Goal: Book appointment/travel/reservation

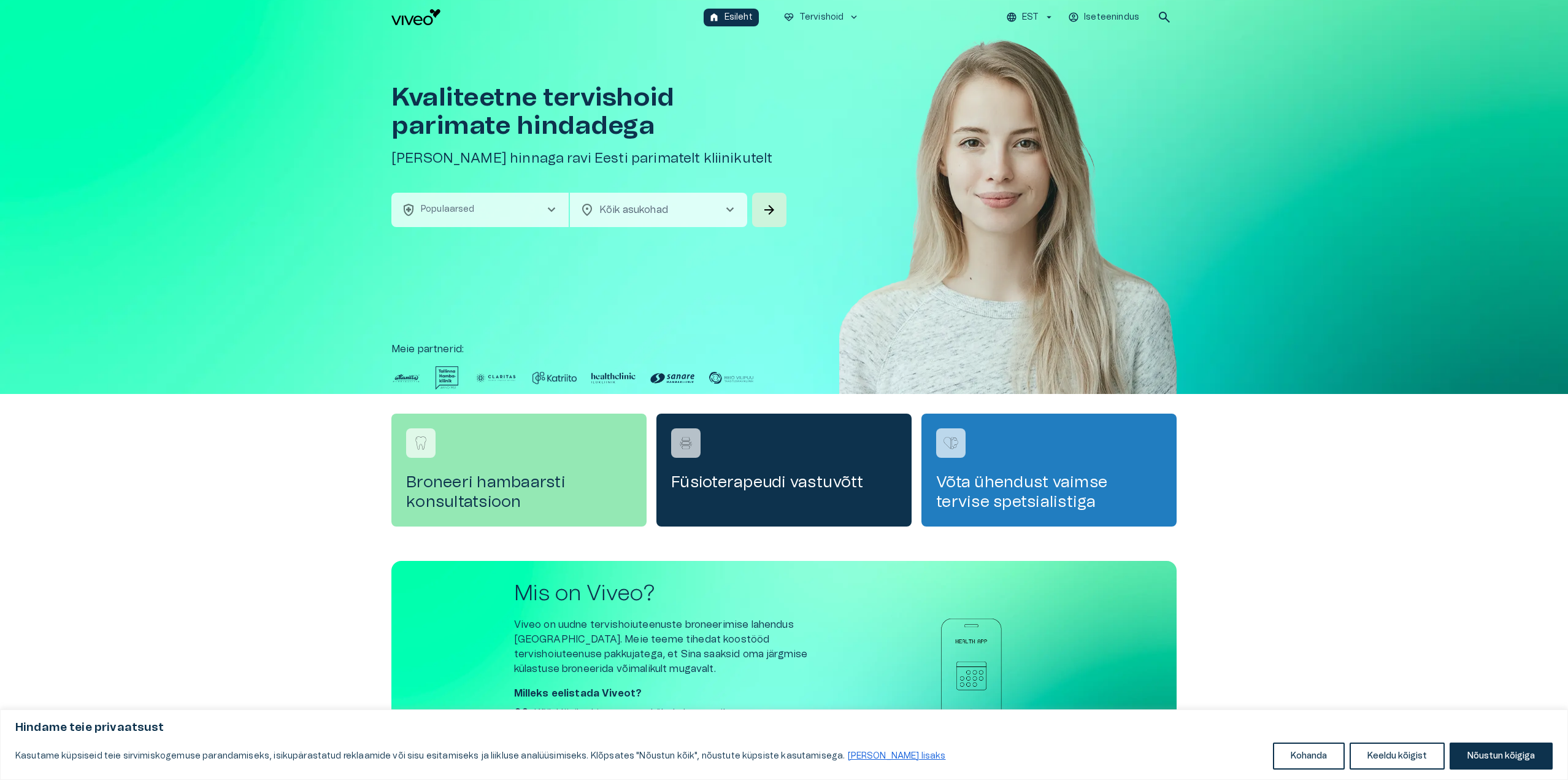
click at [546, 211] on span "chevron_right" at bounding box center [551, 210] width 14 height 14
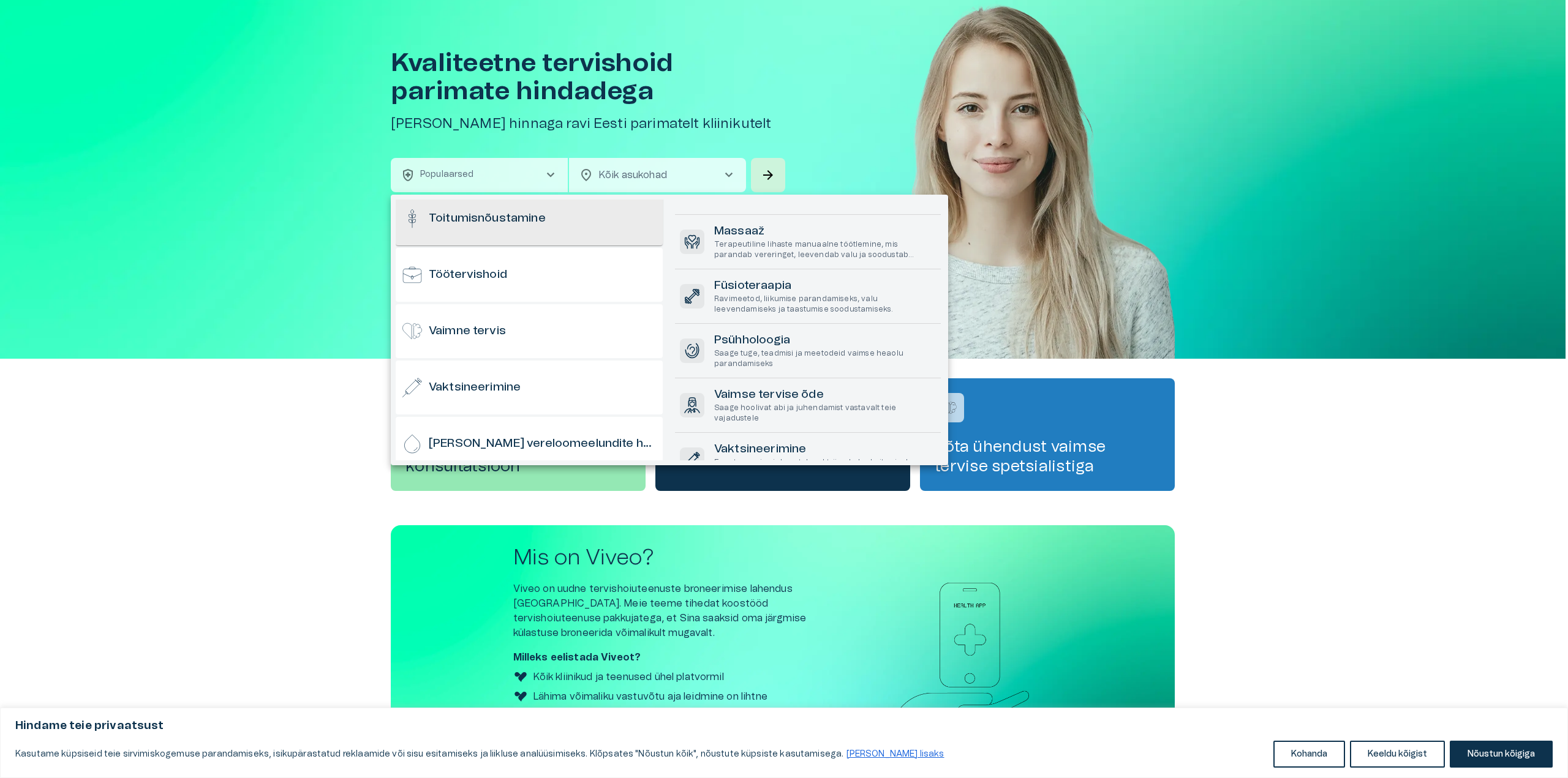
scroll to position [1206, 0]
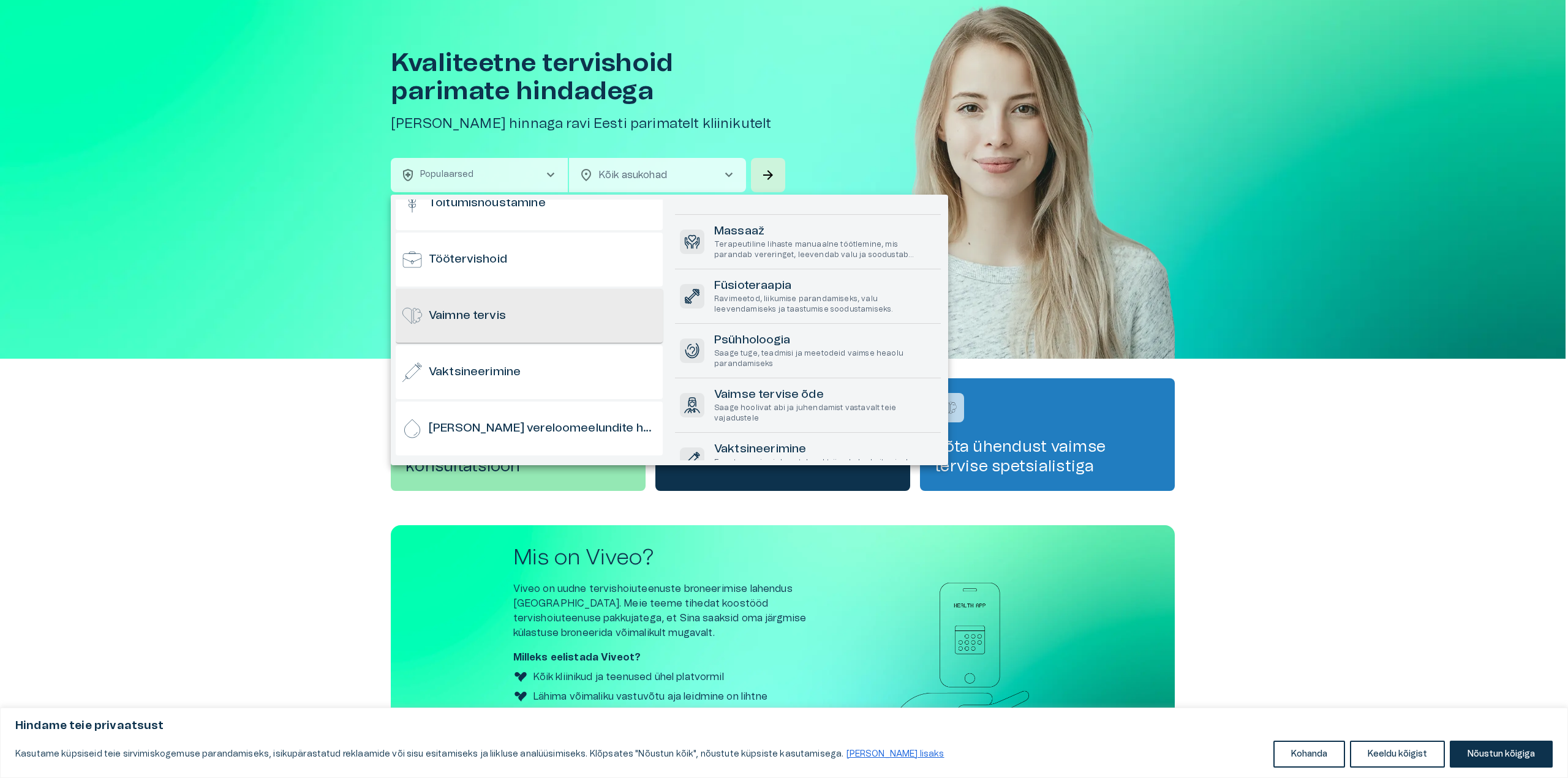
click at [543, 317] on div "Vaimne tervis" at bounding box center [529, 315] width 267 height 54
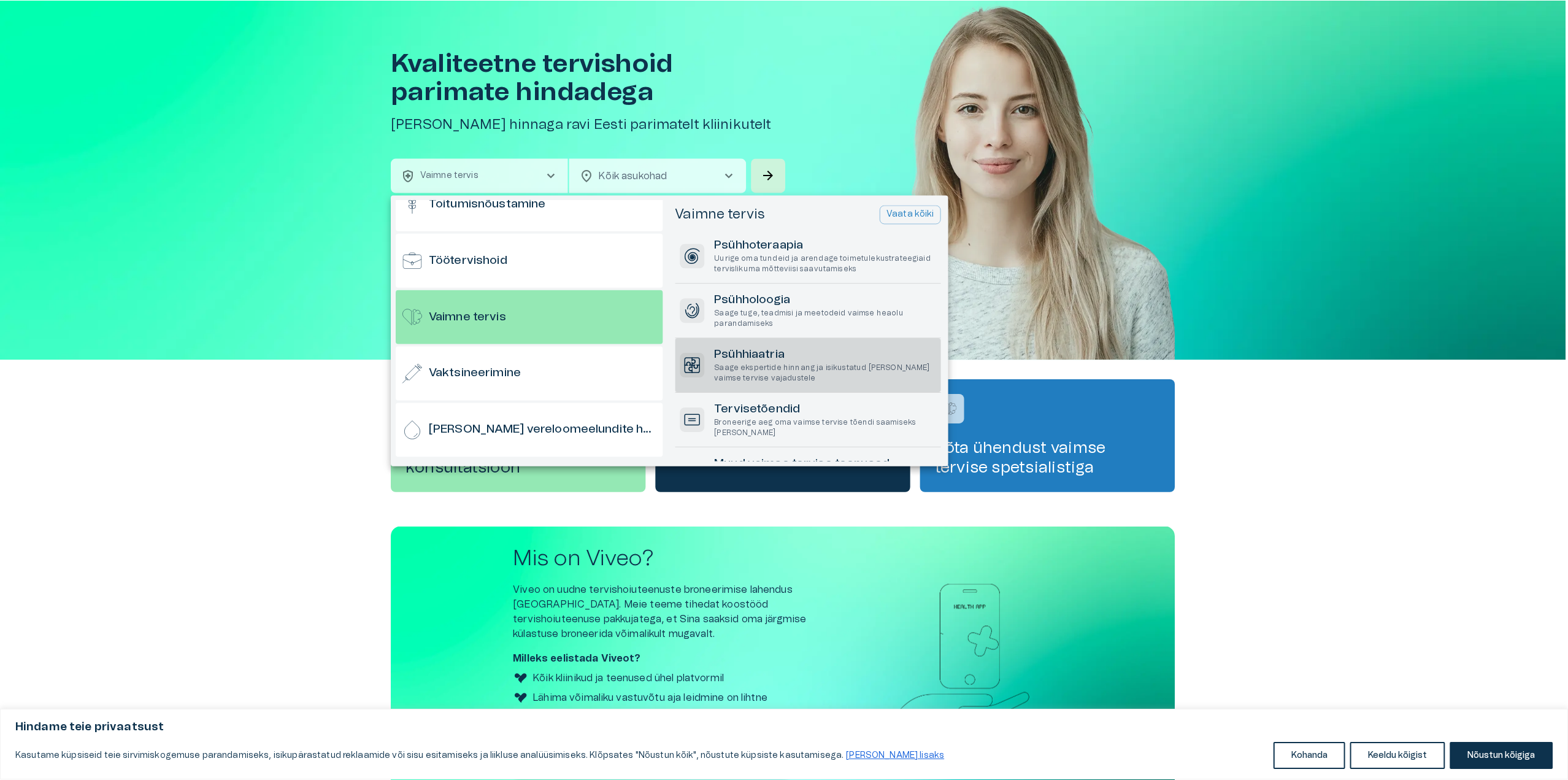
scroll to position [61, 0]
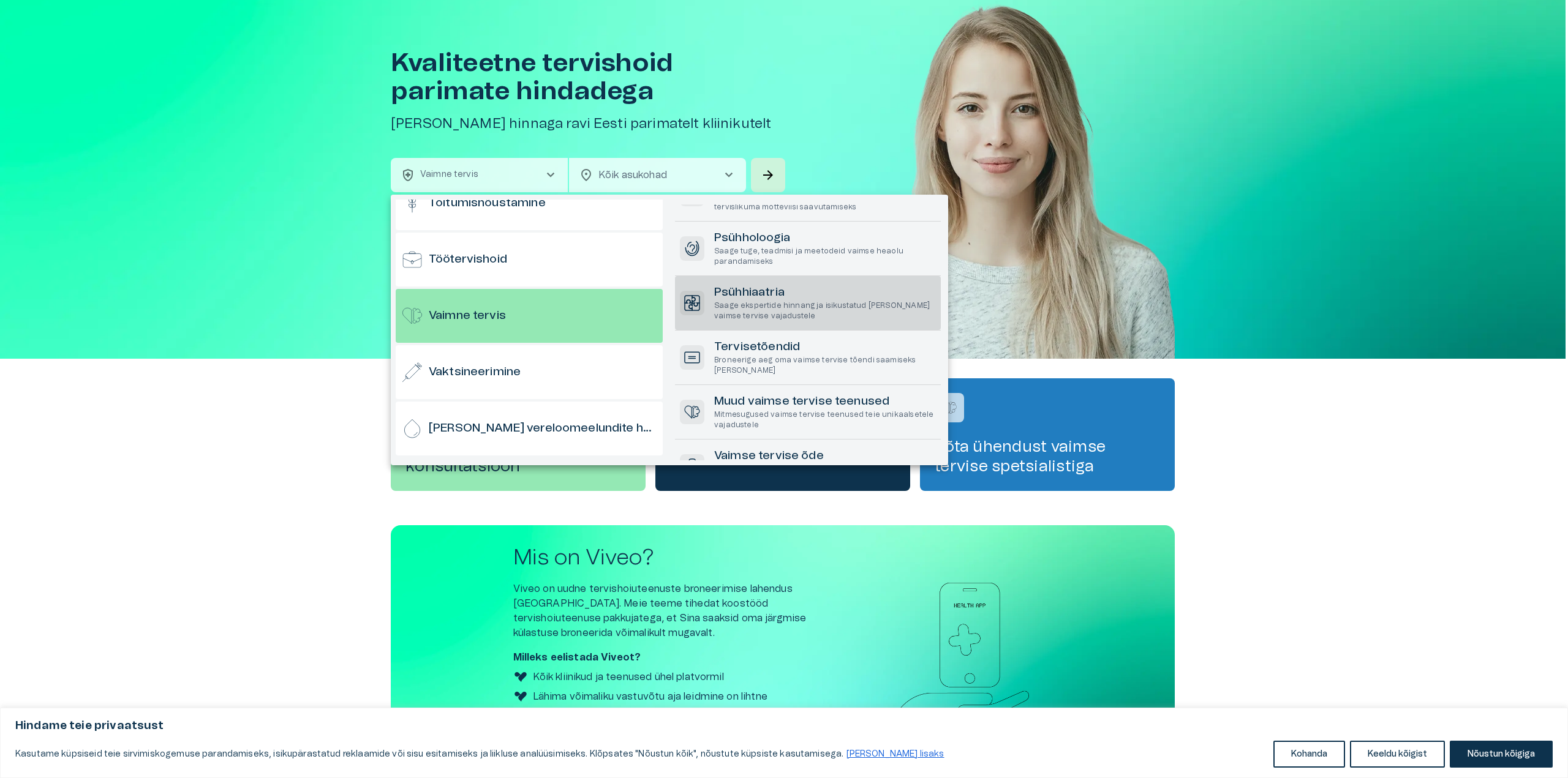
click at [853, 314] on p "Saage ekspertide hinnang ja isikustatud [PERSON_NAME] vaimse tervise vajadustele" at bounding box center [825, 311] width 221 height 21
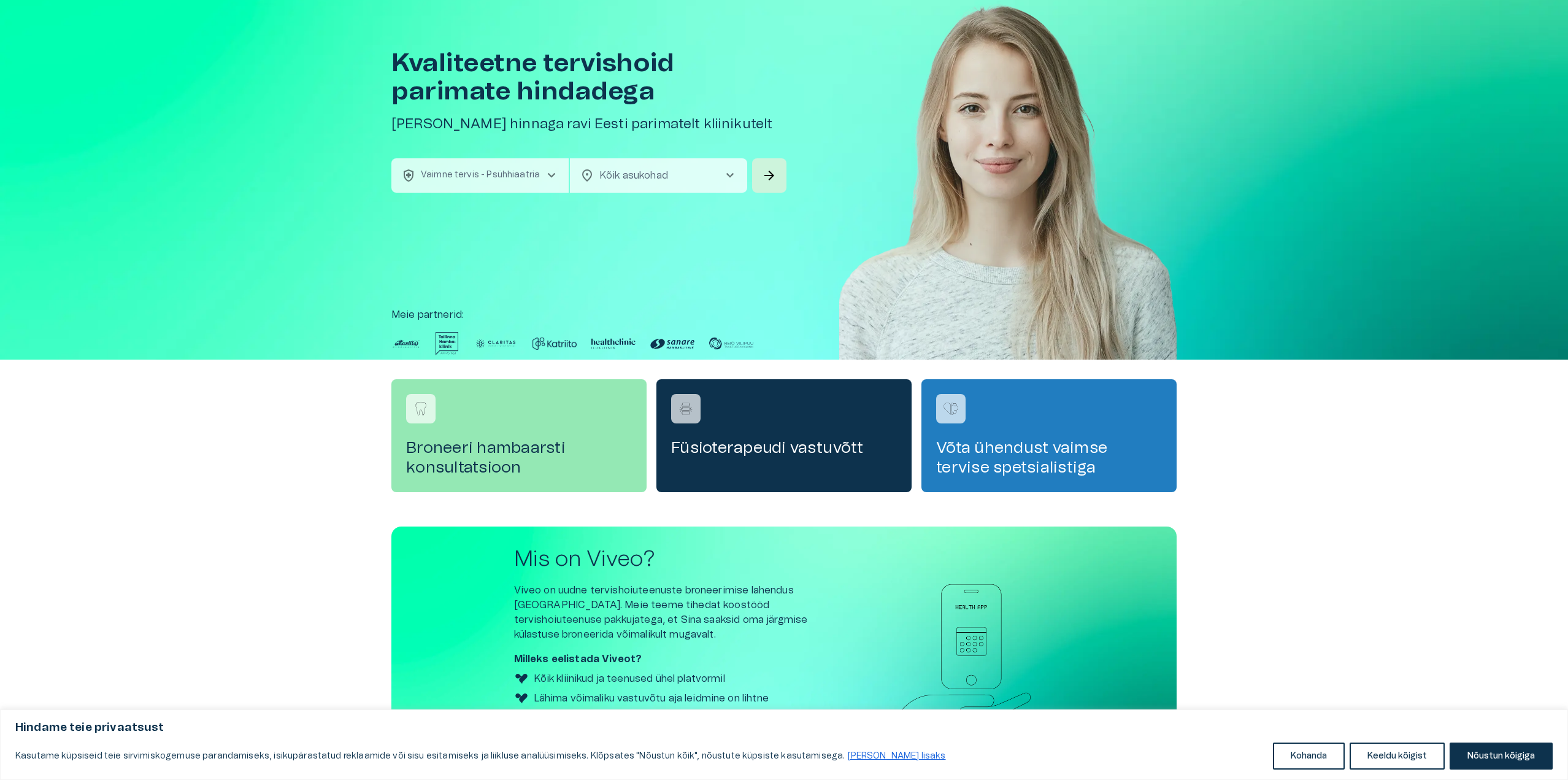
click at [724, 178] on span "chevron_right" at bounding box center [730, 175] width 14 height 14
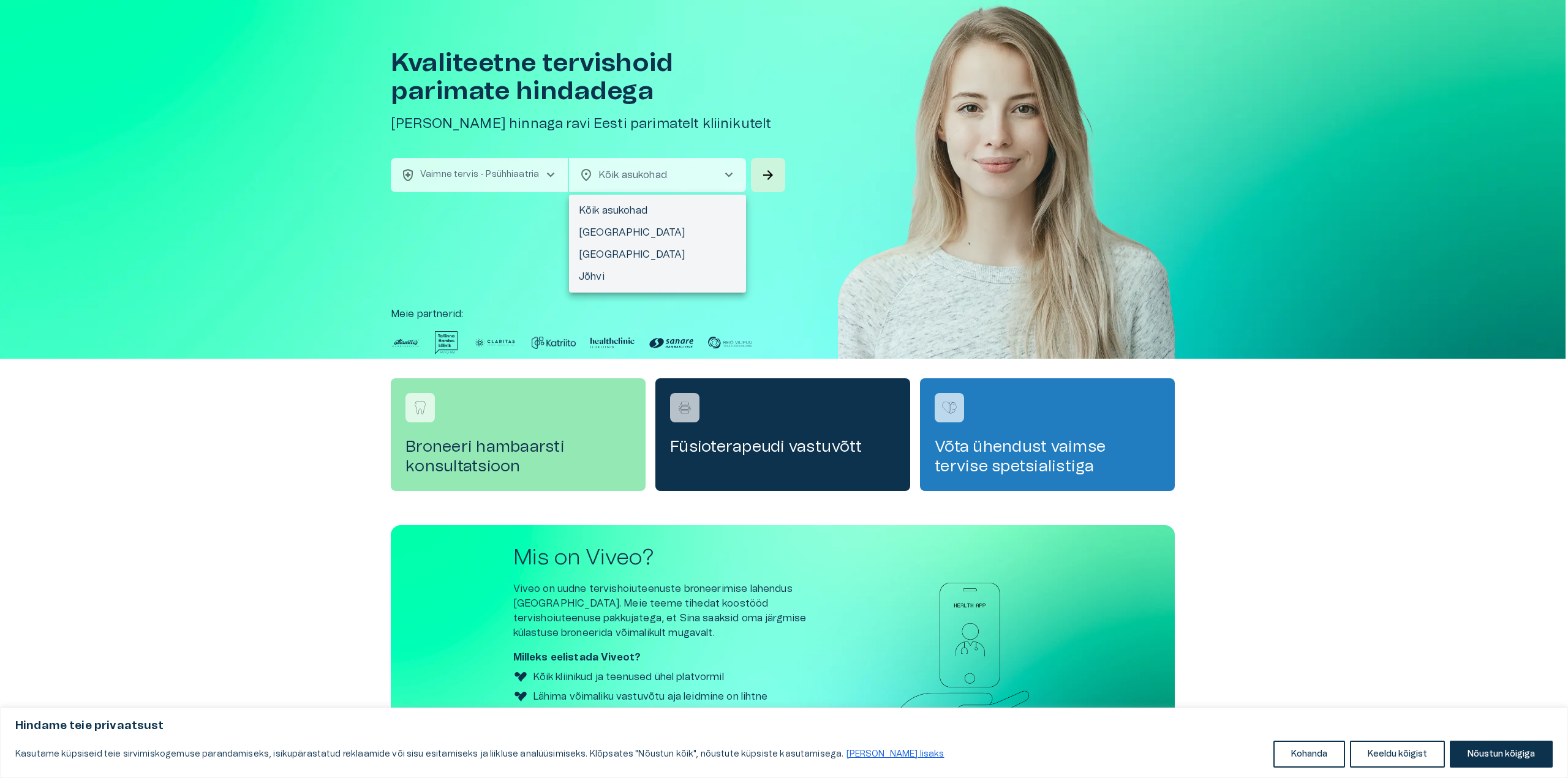
click at [589, 234] on li "[GEOGRAPHIC_DATA]" at bounding box center [657, 232] width 177 height 22
type input "**********"
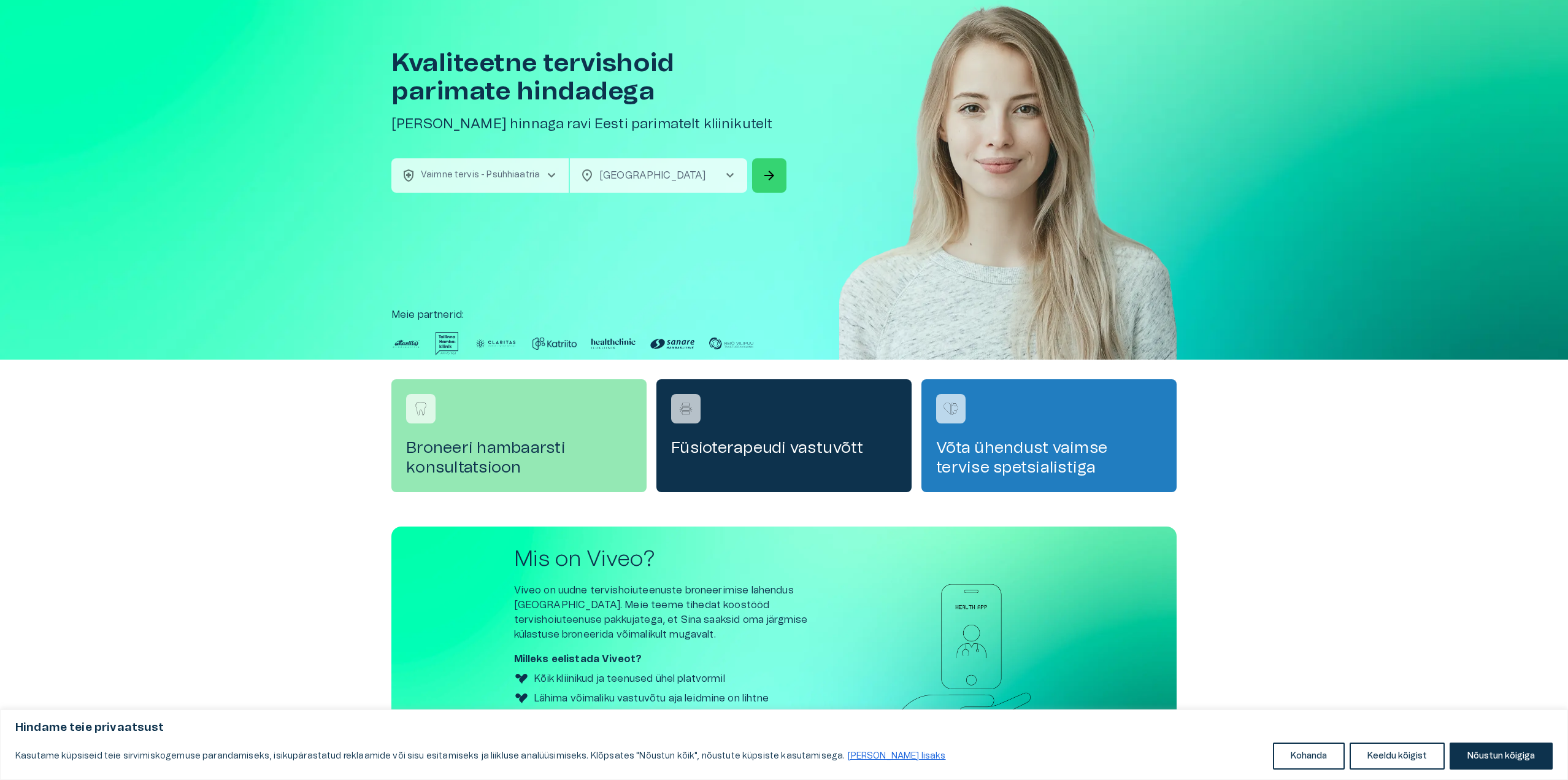
click at [773, 179] on span "arrow_forward" at bounding box center [769, 175] width 14 height 14
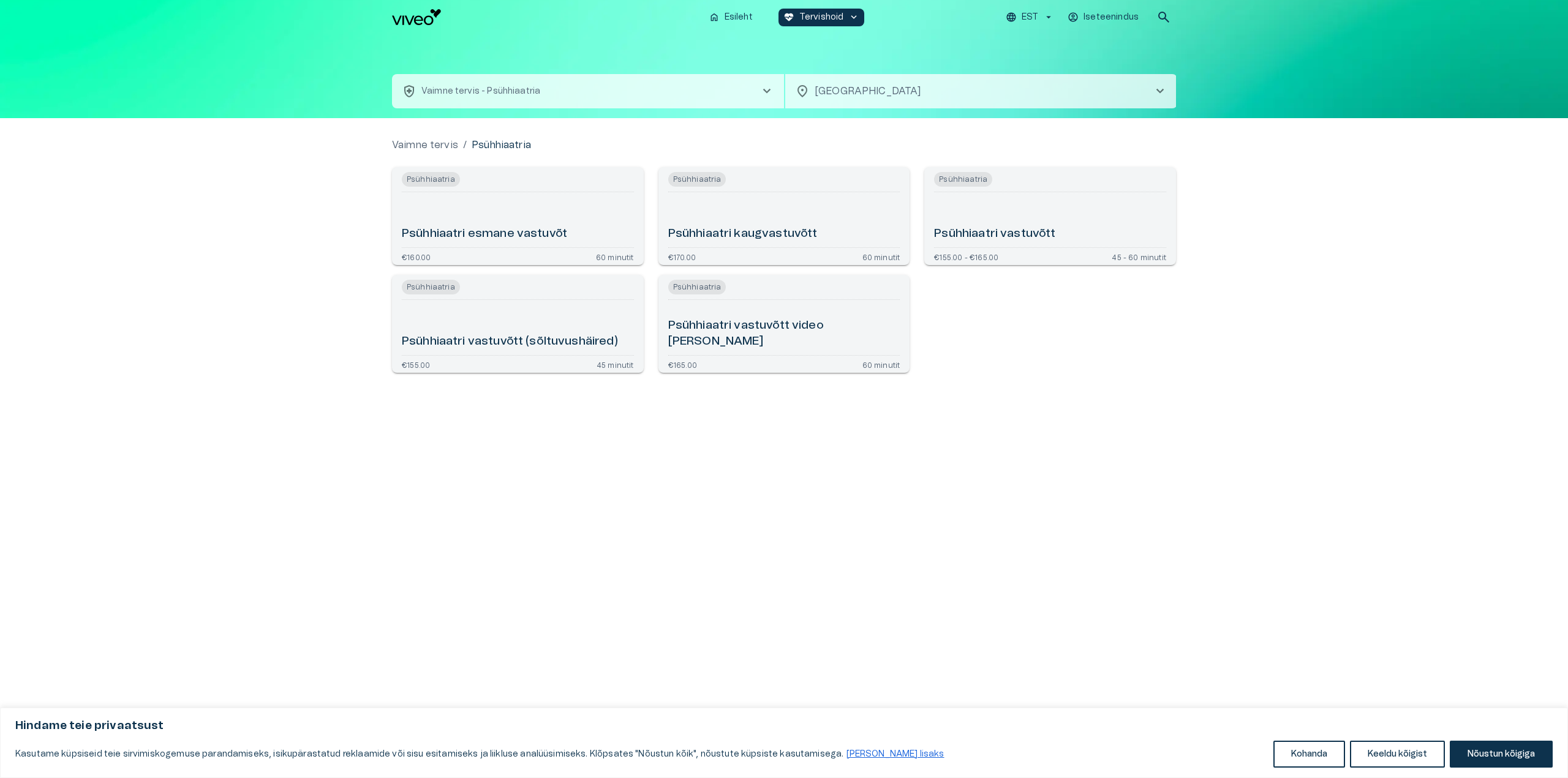
click at [969, 233] on h6 "Psühhiaatri vastuvõtt" at bounding box center [994, 234] width 121 height 17
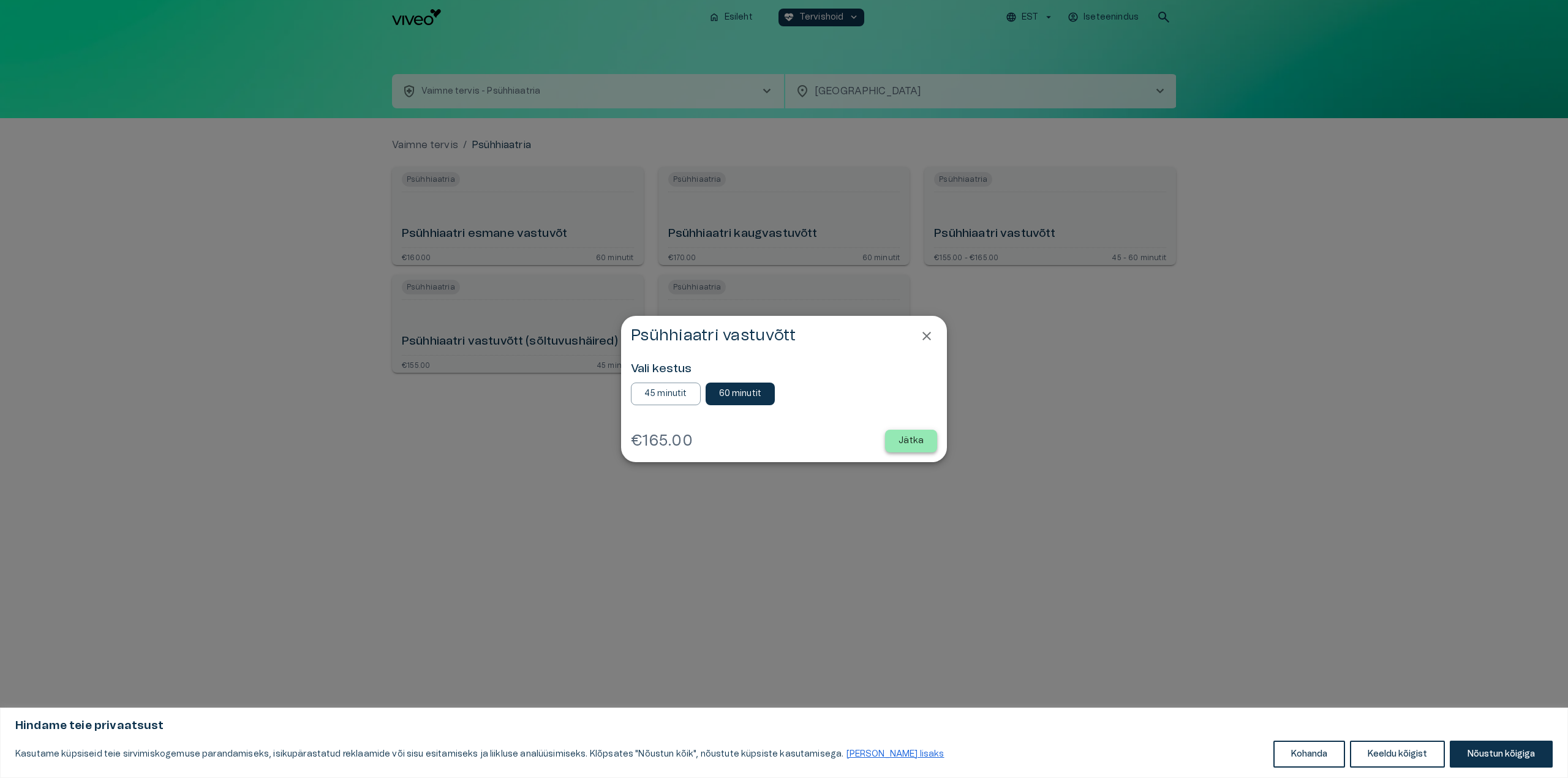
click at [909, 447] on p "Jätka" at bounding box center [911, 441] width 25 height 13
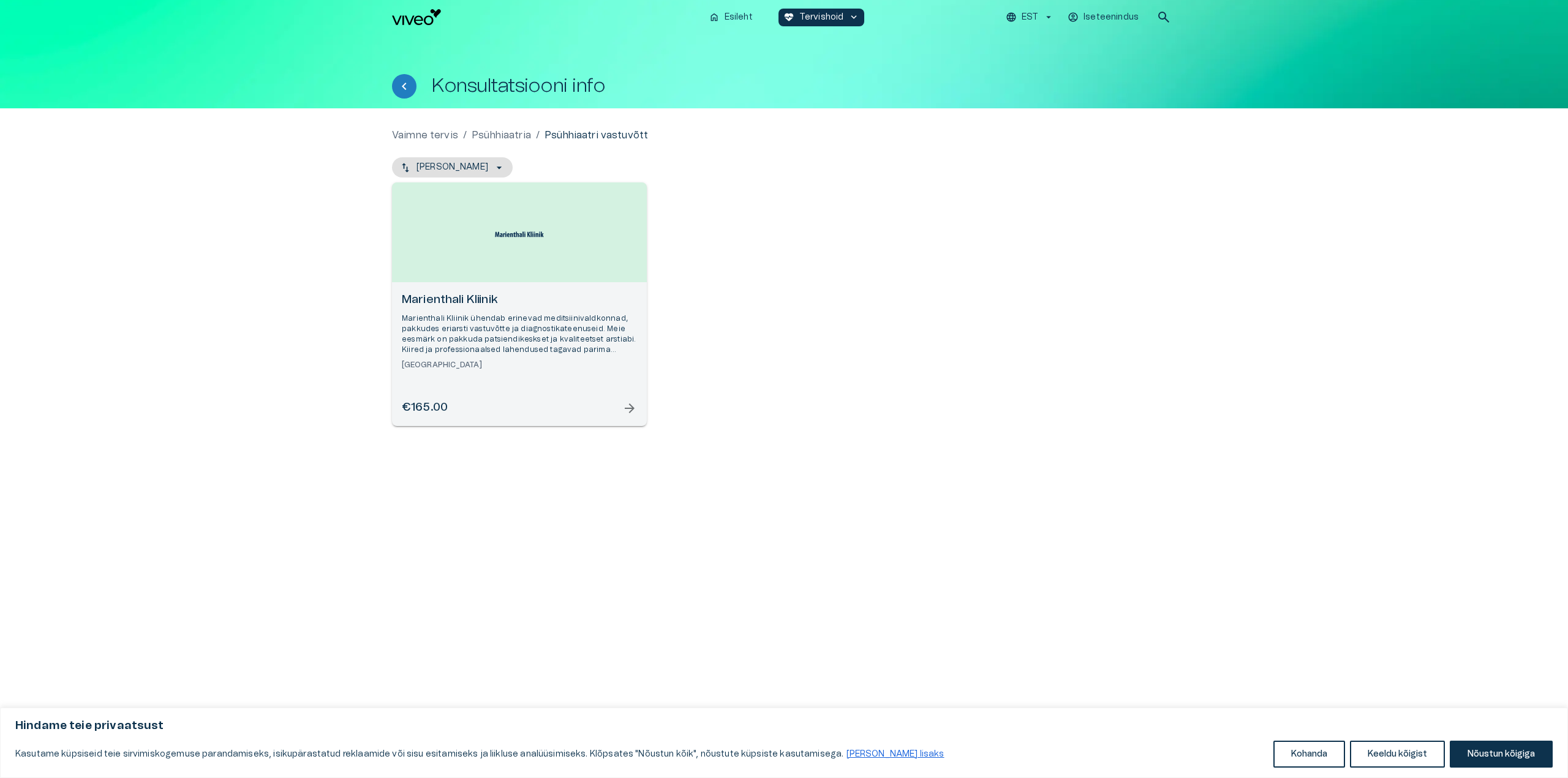
click at [522, 336] on p "Marienthali Kliinik ühendab erinevad meditsiinivaldkonnad, pakkudes eriarsti va…" at bounding box center [519, 334] width 235 height 43
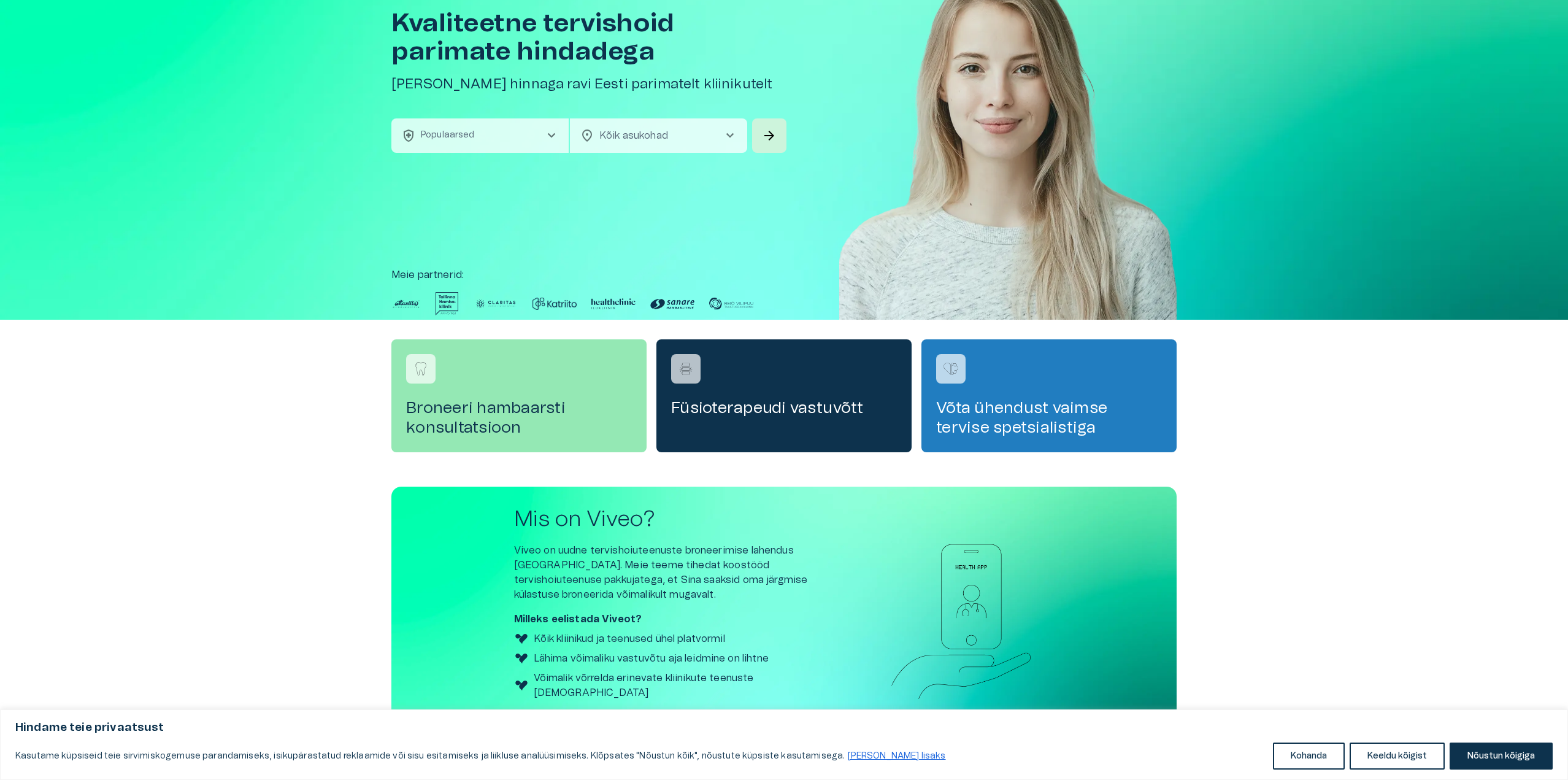
scroll to position [126, 0]
